Goal: Contribute content: Contribute content

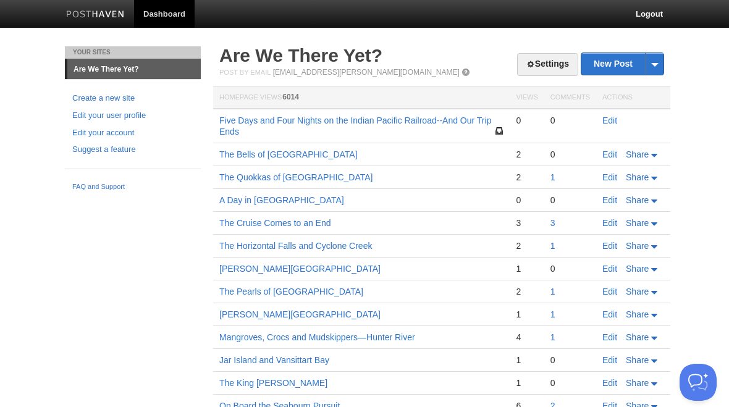
click at [615, 124] on link "Edit" at bounding box center [609, 121] width 15 height 10
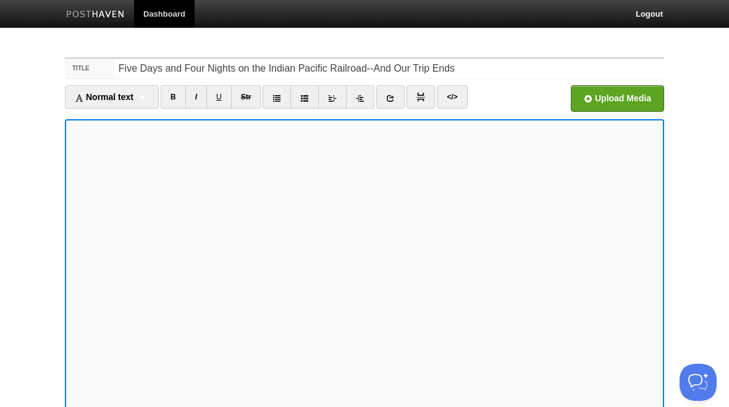
click at [199, 101] on link "I" at bounding box center [196, 96] width 22 height 23
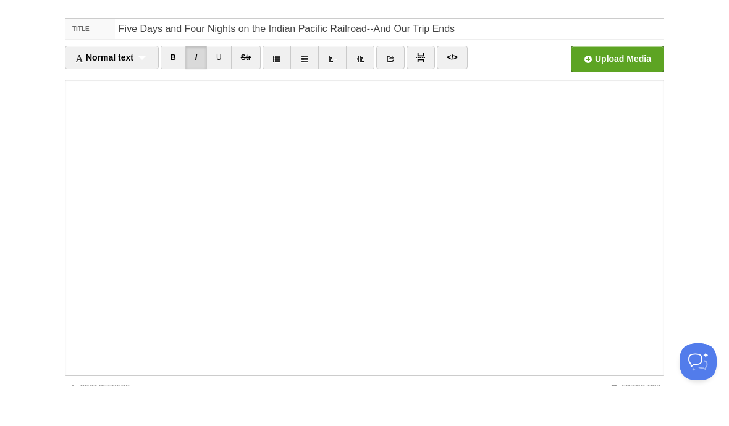
scroll to position [40, 0]
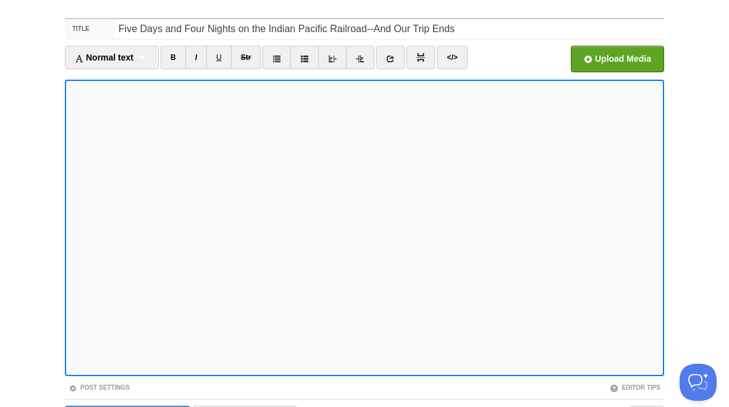
click at [195, 62] on link "I" at bounding box center [196, 57] width 22 height 23
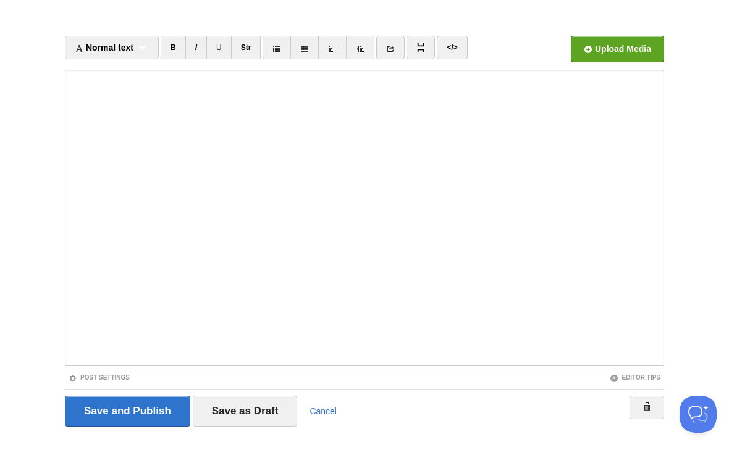
scroll to position [0, 0]
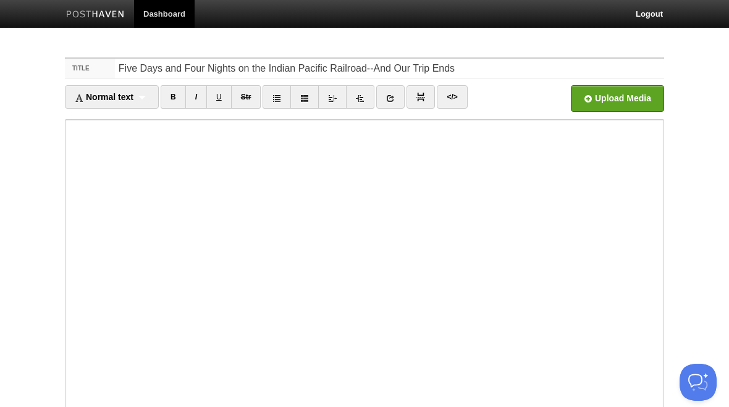
click at [629, 96] on input "file" at bounding box center [244, 101] width 935 height 63
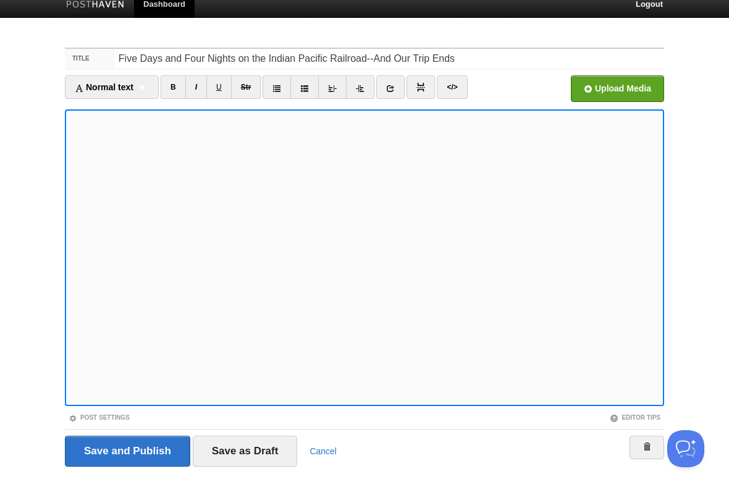
scroll to position [12, 0]
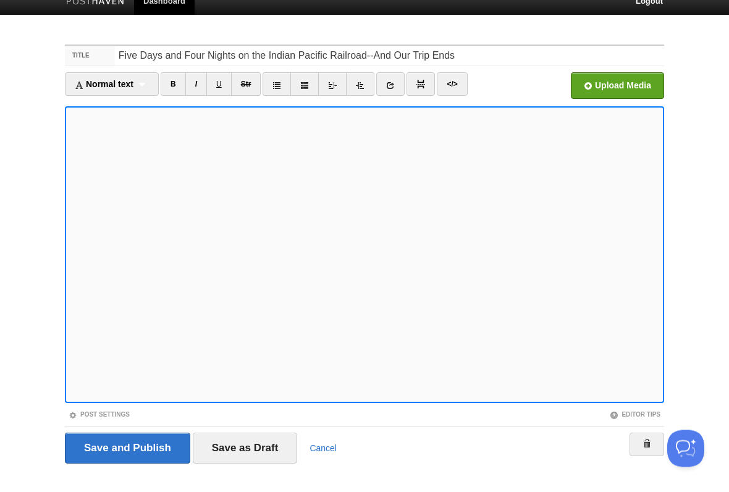
click at [255, 406] on input "Save as Draft" at bounding box center [245, 448] width 105 height 31
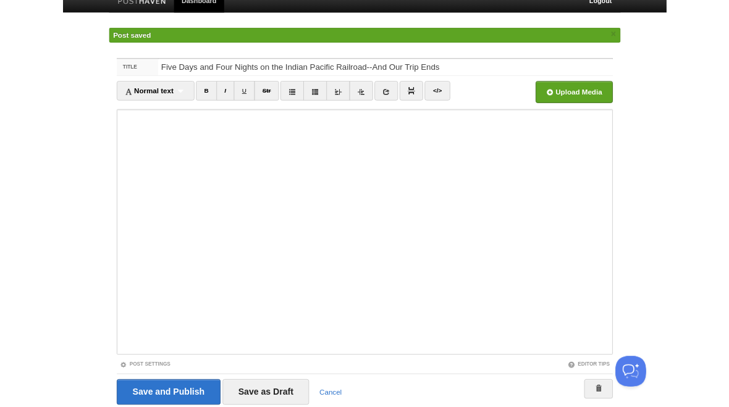
scroll to position [48, 0]
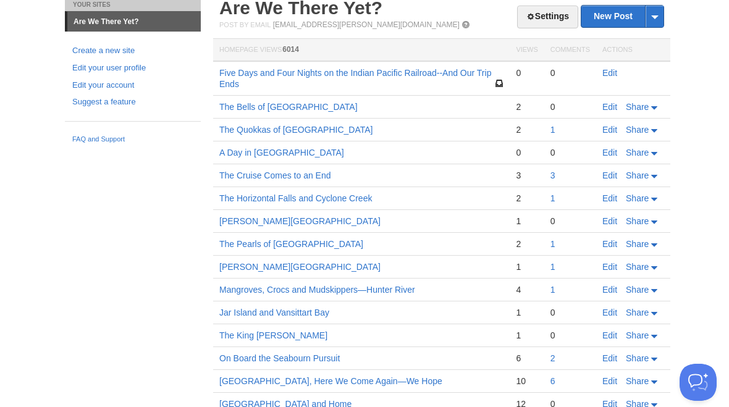
click at [608, 74] on link "Edit" at bounding box center [609, 73] width 15 height 10
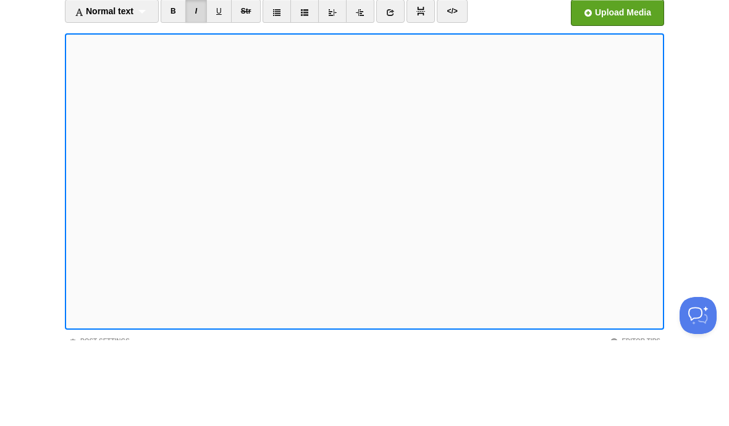
click at [634, 70] on input "file" at bounding box center [244, 101] width 935 height 63
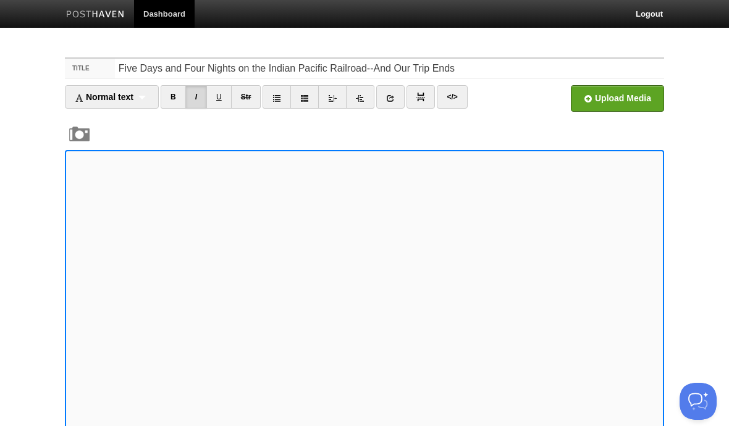
click at [623, 100] on input "file" at bounding box center [244, 101] width 935 height 63
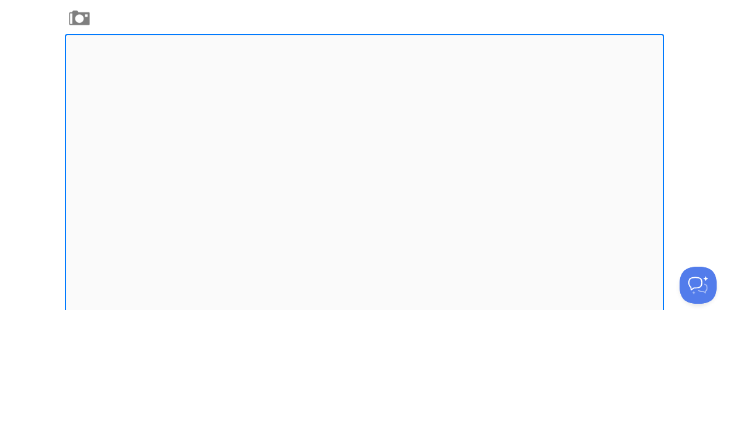
click at [707, 77] on body "Dashboard Logout Post saved × Your Sites Are We There Yet? Create a new site Ed…" at bounding box center [364, 277] width 729 height 554
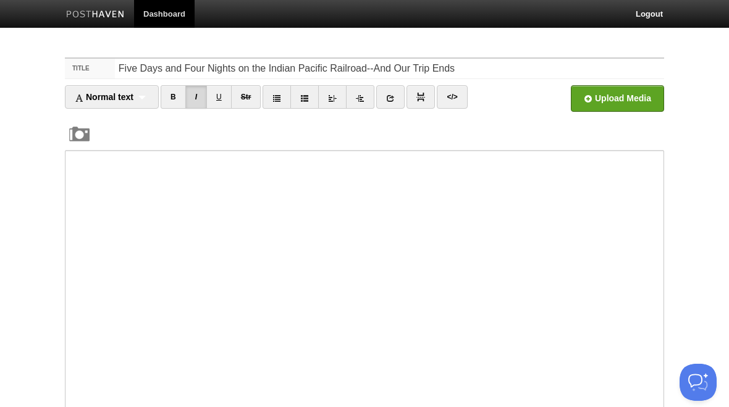
click at [623, 95] on input "file" at bounding box center [244, 101] width 935 height 63
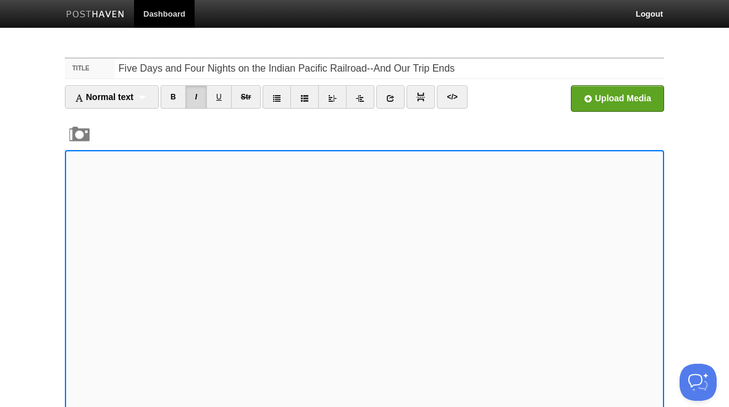
click at [67, 263] on iframe at bounding box center [364, 298] width 599 height 297
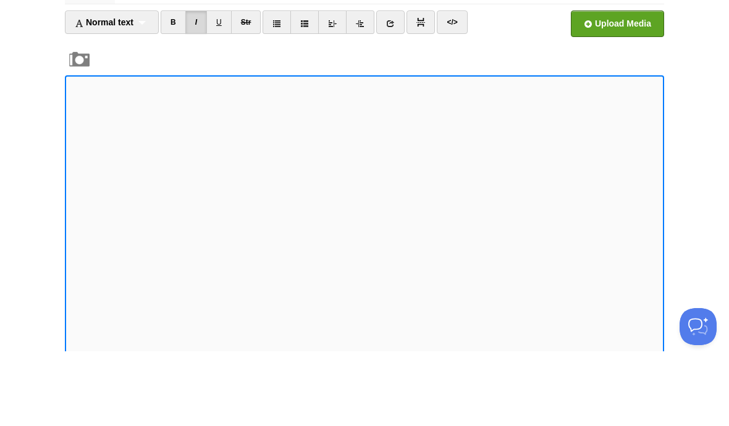
click at [634, 70] on input "file" at bounding box center [244, 101] width 935 height 63
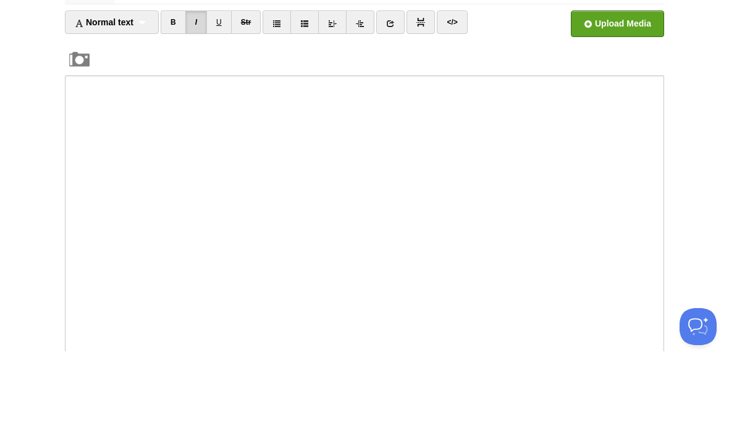
scroll to position [75, 0]
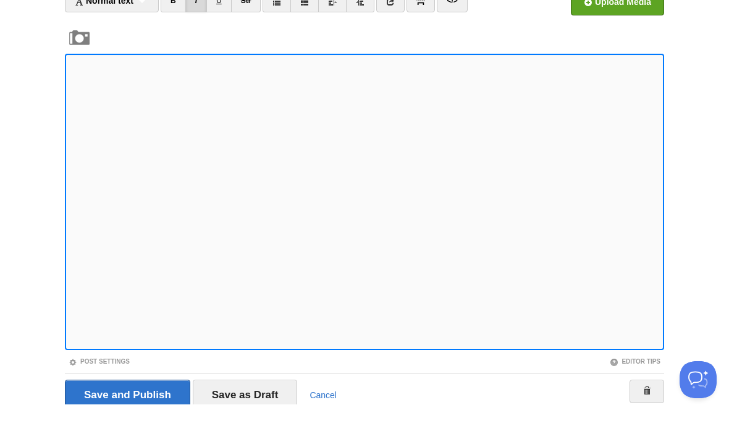
click at [623, 11] on input "file" at bounding box center [244, 27] width 935 height 63
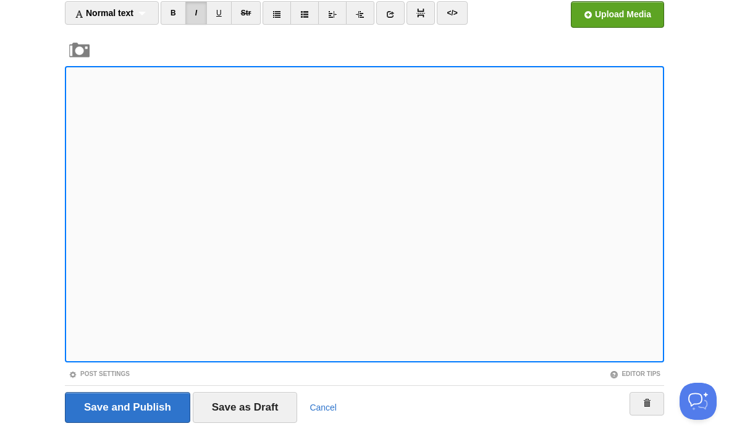
scroll to position [66, 0]
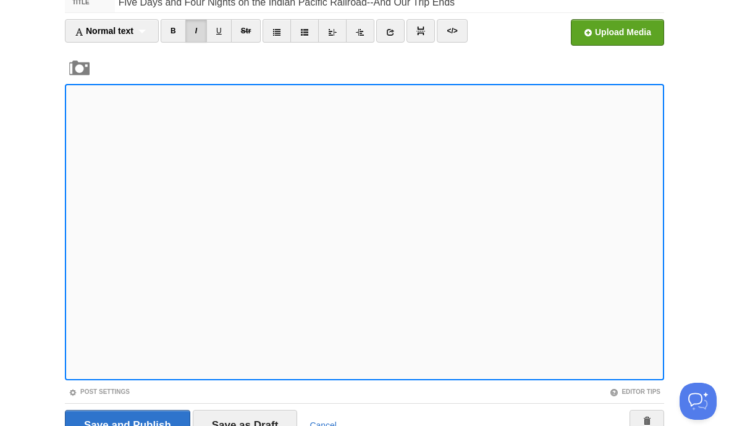
click at [620, 30] on input "file" at bounding box center [244, 35] width 935 height 63
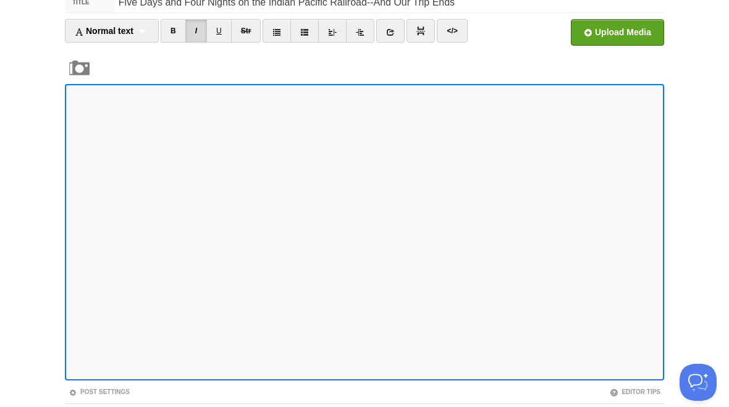
click at [68, 162] on iframe at bounding box center [364, 232] width 599 height 297
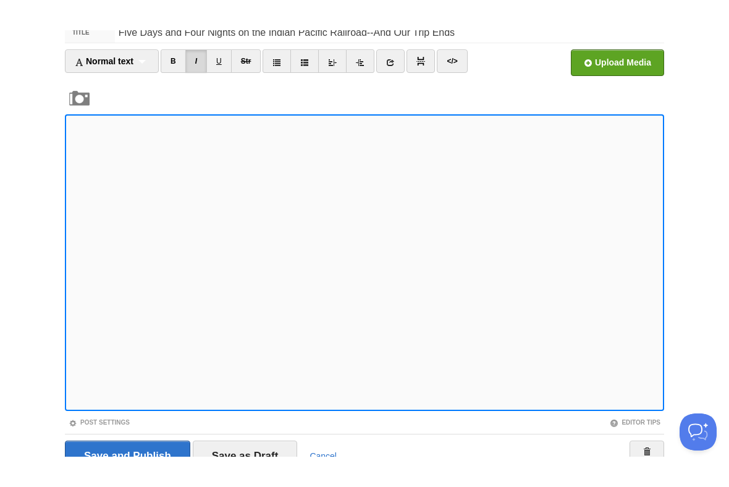
scroll to position [43, 0]
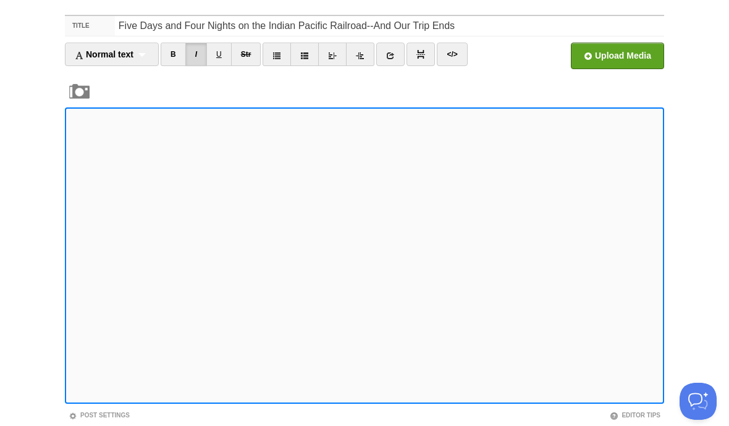
click at [619, 61] on input "file" at bounding box center [244, 59] width 935 height 63
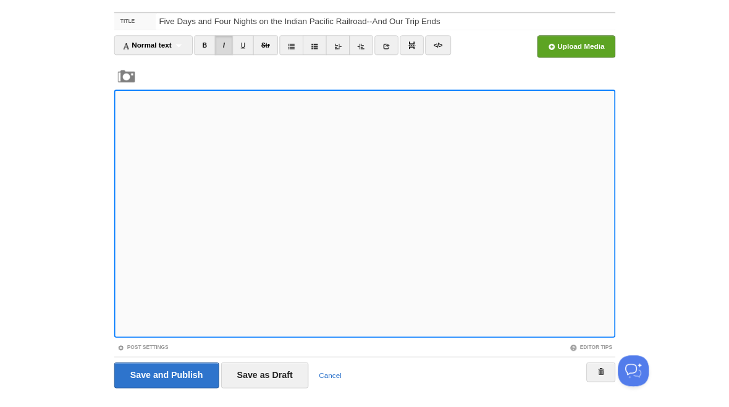
scroll to position [146, 0]
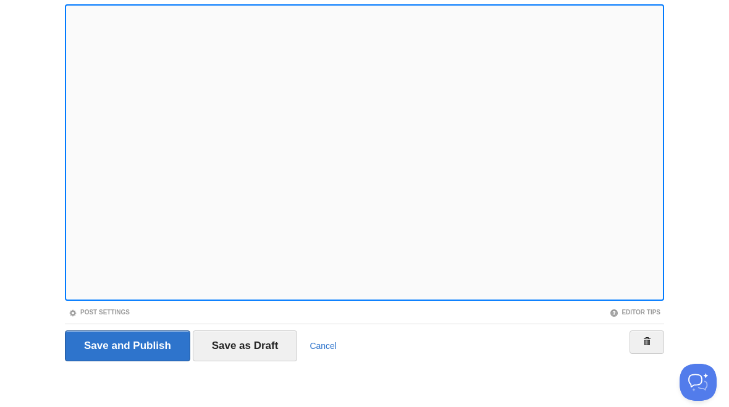
click at [273, 348] on input "Save as Draft" at bounding box center [245, 346] width 105 height 31
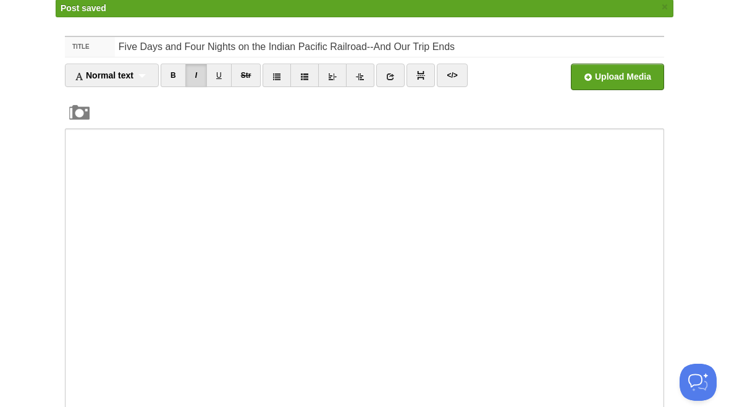
scroll to position [46, 0]
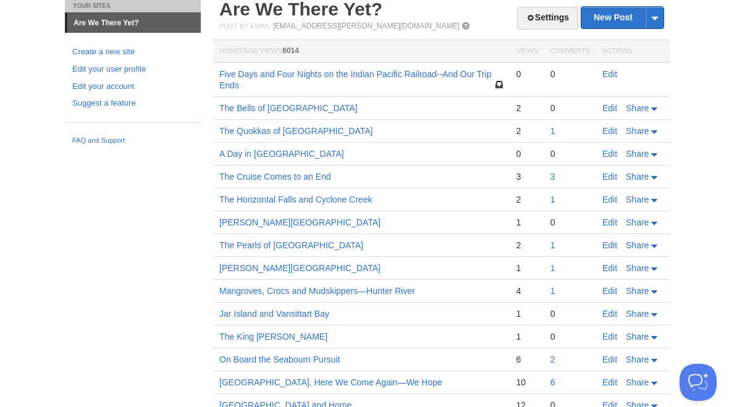
click at [613, 71] on link "Edit" at bounding box center [609, 74] width 15 height 10
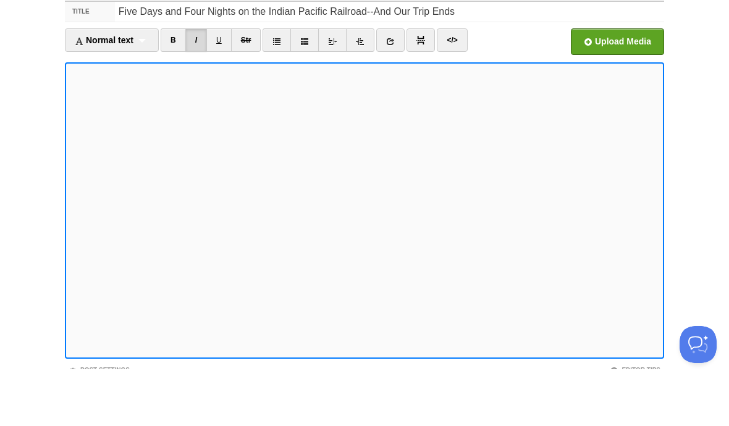
click at [622, 70] on input "file" at bounding box center [244, 101] width 935 height 63
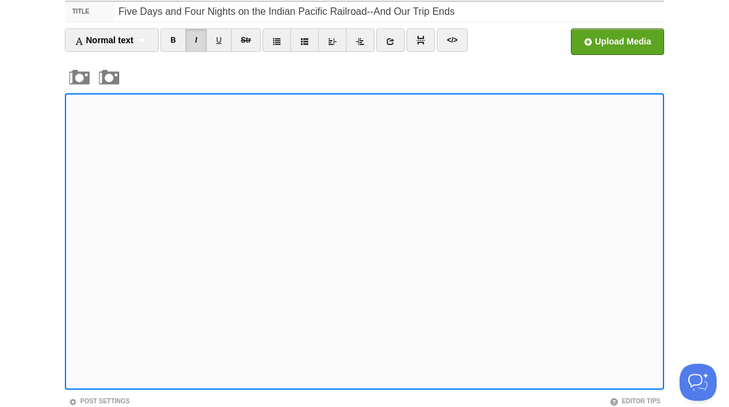
click at [68, 283] on iframe at bounding box center [364, 241] width 599 height 297
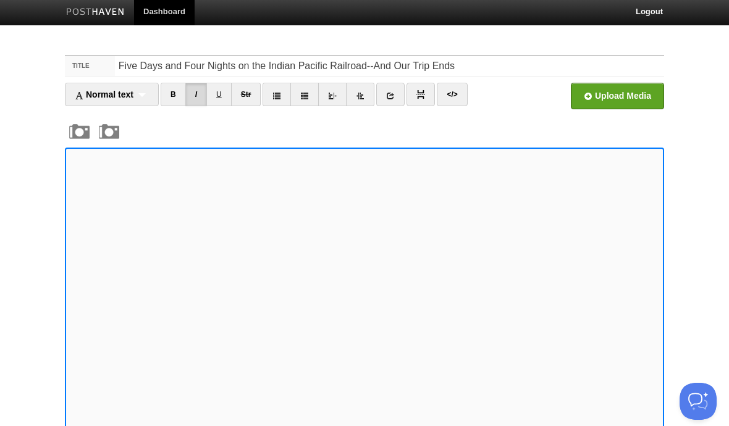
scroll to position [0, 0]
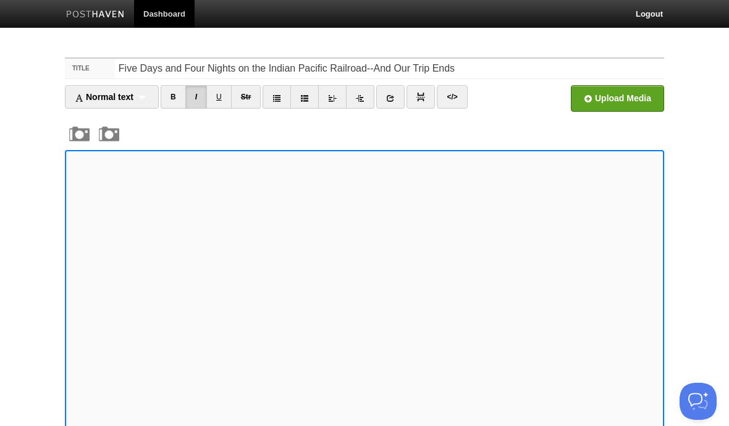
click at [628, 99] on input "file" at bounding box center [244, 101] width 935 height 63
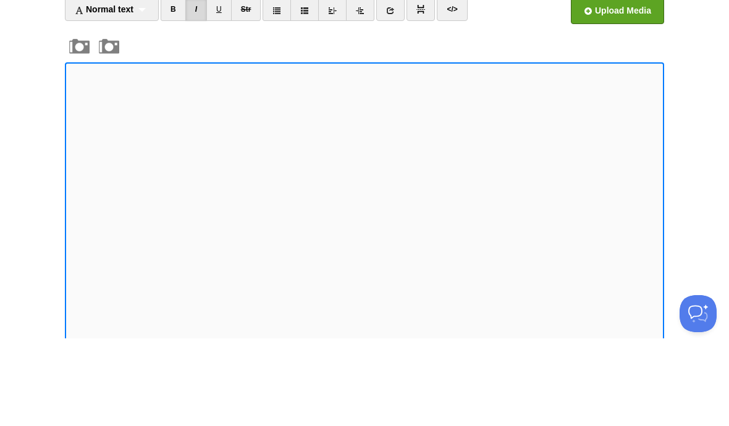
click at [619, 70] on input "file" at bounding box center [244, 101] width 935 height 63
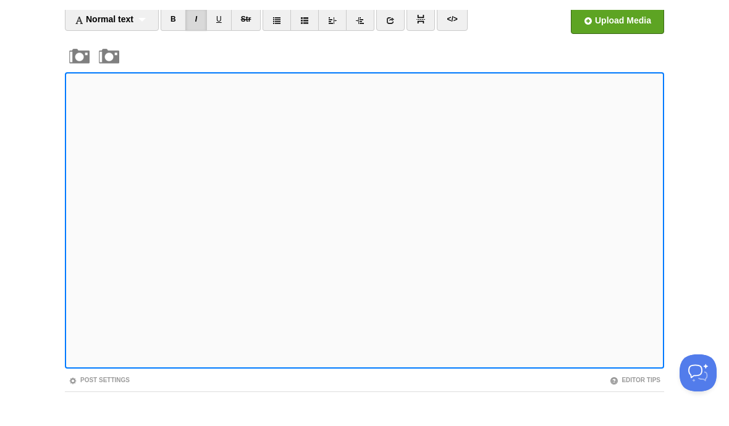
scroll to position [88, 0]
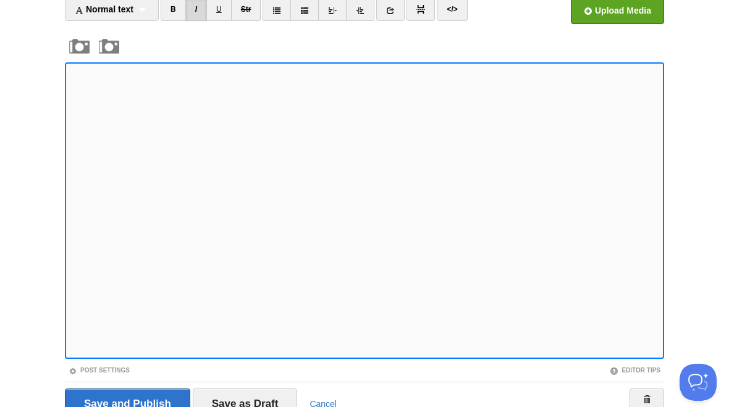
click at [68, 251] on iframe at bounding box center [364, 210] width 599 height 297
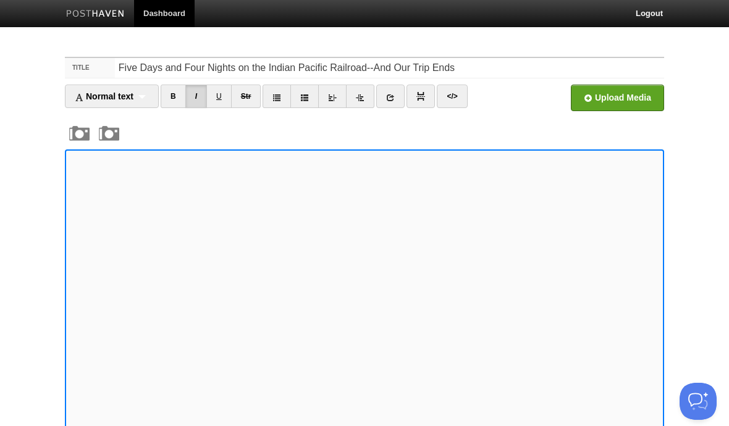
scroll to position [0, 0]
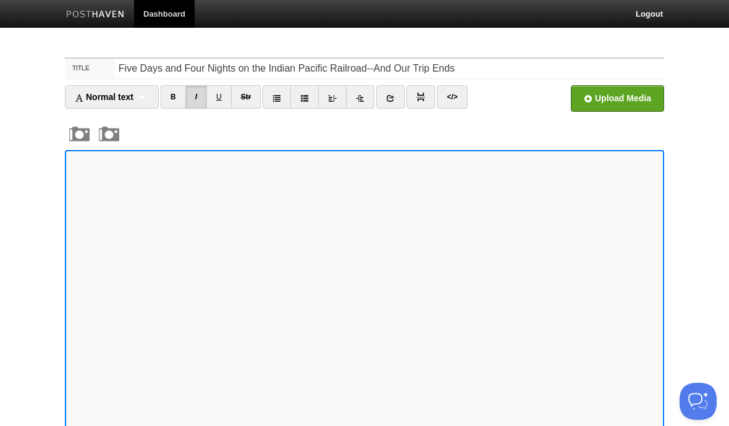
click at [626, 98] on input "file" at bounding box center [244, 101] width 935 height 63
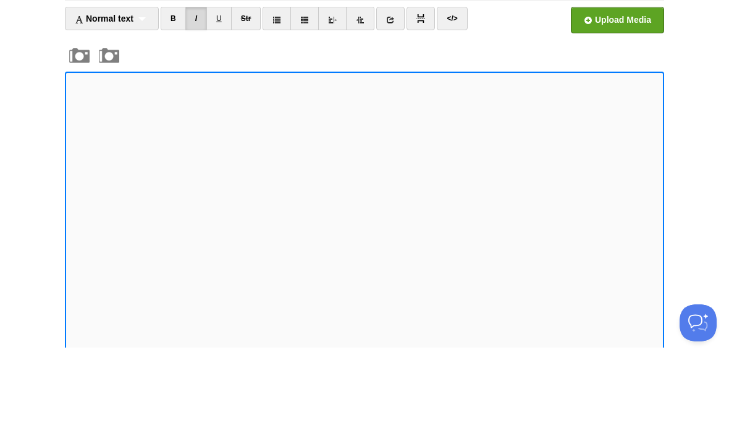
click at [620, 70] on input "file" at bounding box center [244, 101] width 935 height 63
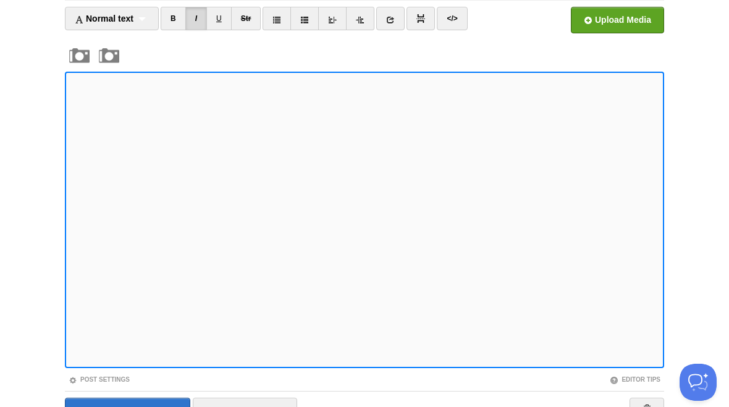
scroll to position [57, 0]
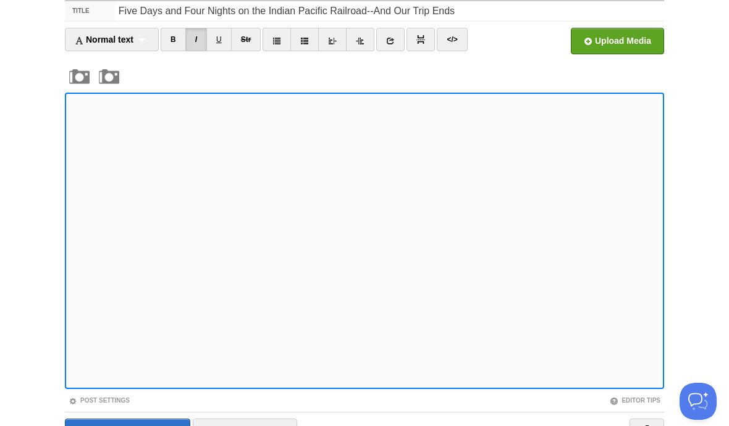
click at [627, 37] on input "file" at bounding box center [244, 44] width 935 height 63
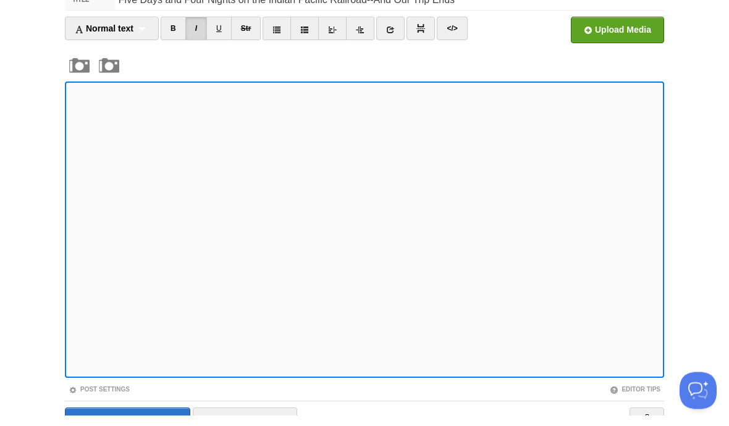
click at [618, 30] on input "file" at bounding box center [244, 44] width 935 height 63
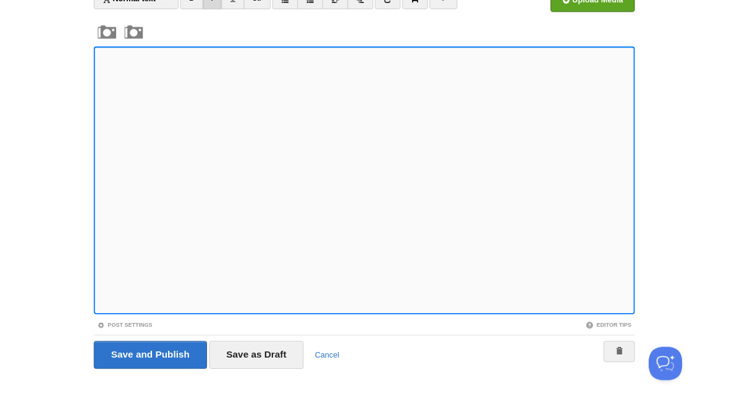
scroll to position [146, 0]
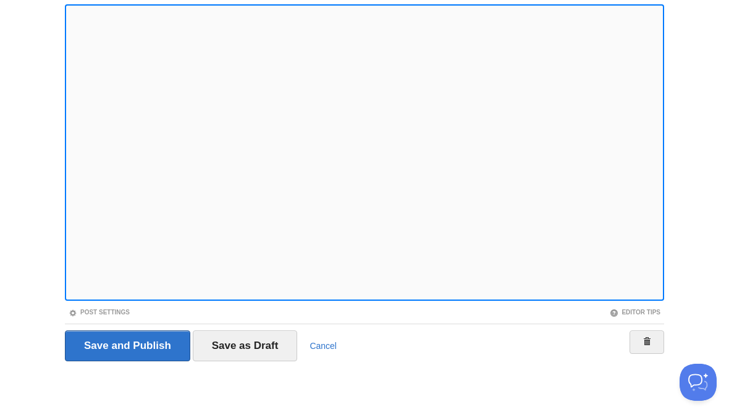
click at [262, 349] on input "Save as Draft" at bounding box center [245, 346] width 105 height 31
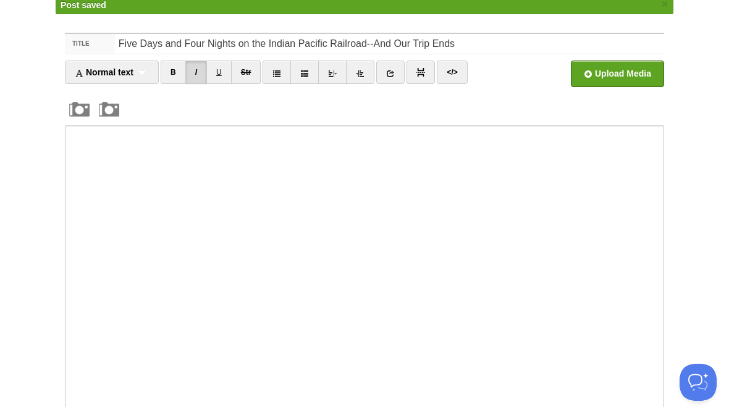
scroll to position [46, 0]
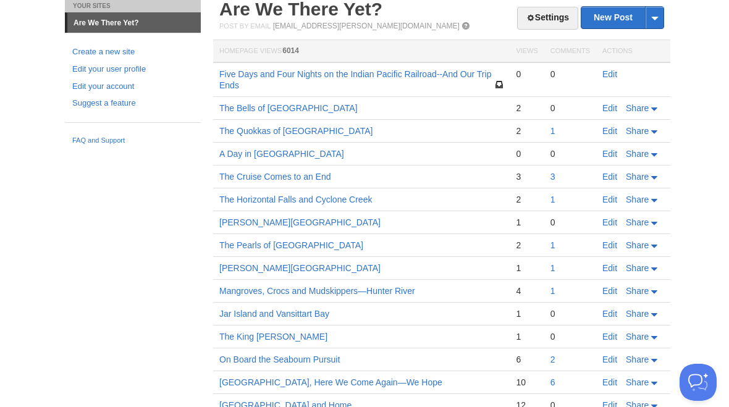
click at [612, 73] on link "Edit" at bounding box center [609, 74] width 15 height 10
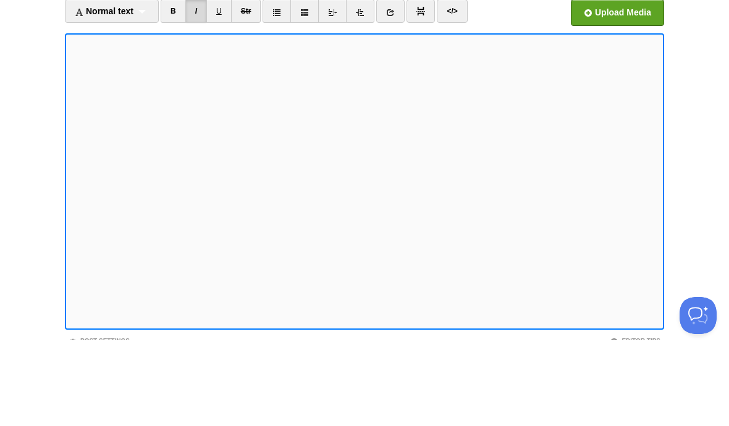
click at [619, 70] on input "file" at bounding box center [244, 101] width 935 height 63
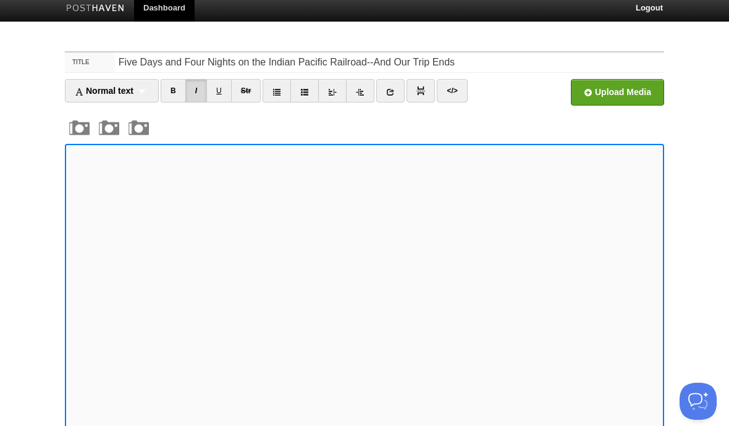
scroll to position [6, 0]
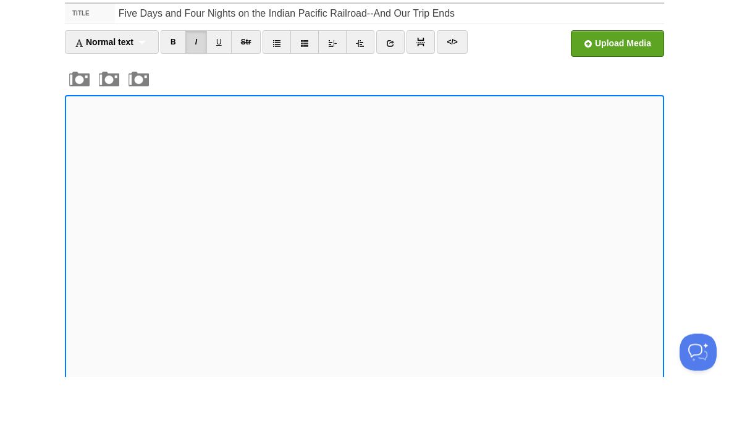
click at [627, 65] on input "file" at bounding box center [244, 96] width 935 height 63
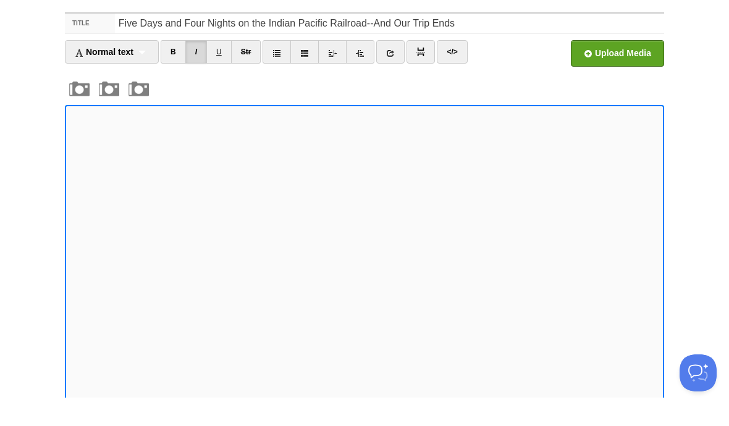
scroll to position [55, 0]
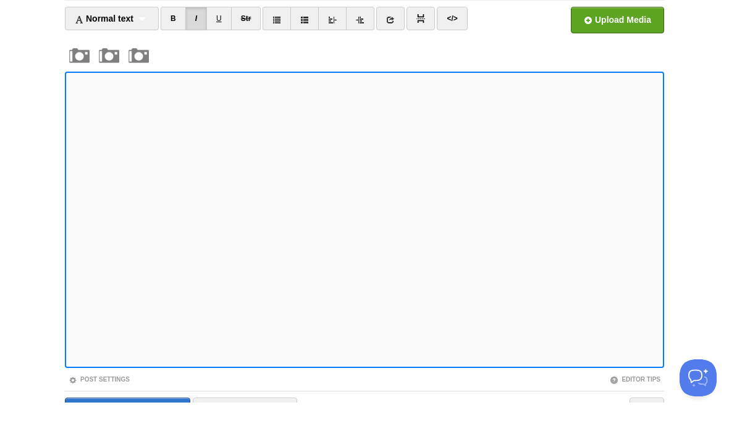
click at [624, 25] on input "file" at bounding box center [244, 46] width 935 height 63
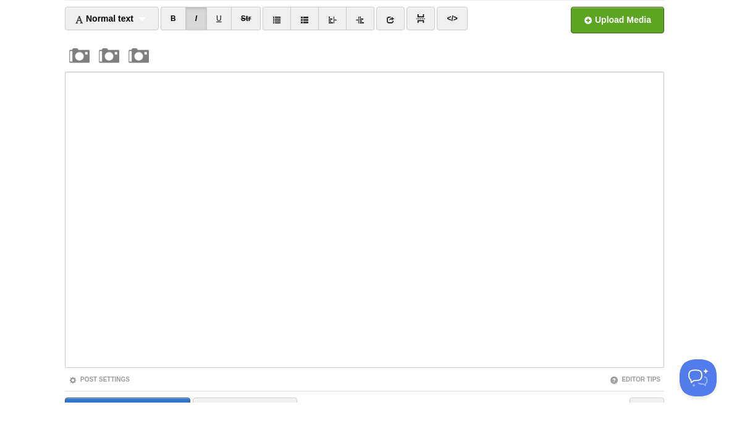
scroll to position [78, 0]
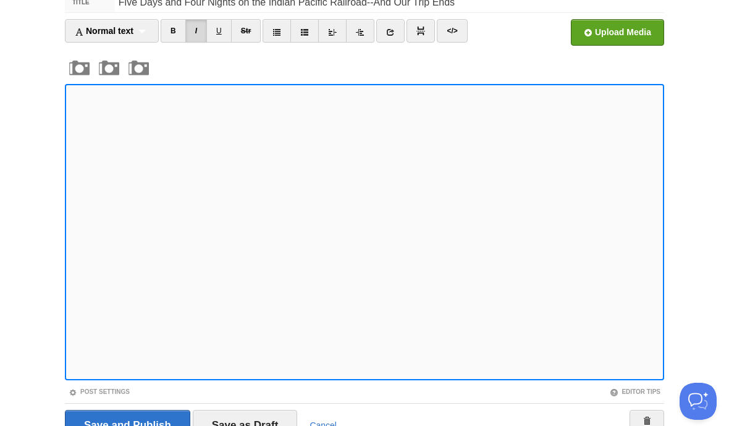
click at [632, 32] on input "file" at bounding box center [244, 35] width 935 height 63
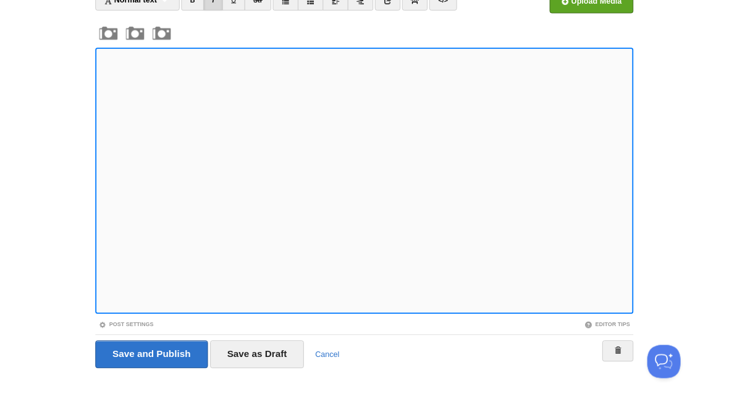
scroll to position [146, 0]
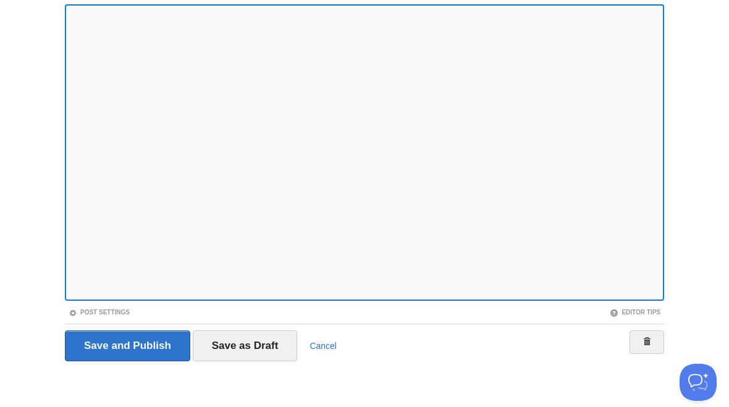
click at [262, 350] on input "Save as Draft" at bounding box center [245, 346] width 105 height 31
